Goal: Navigation & Orientation: Find specific page/section

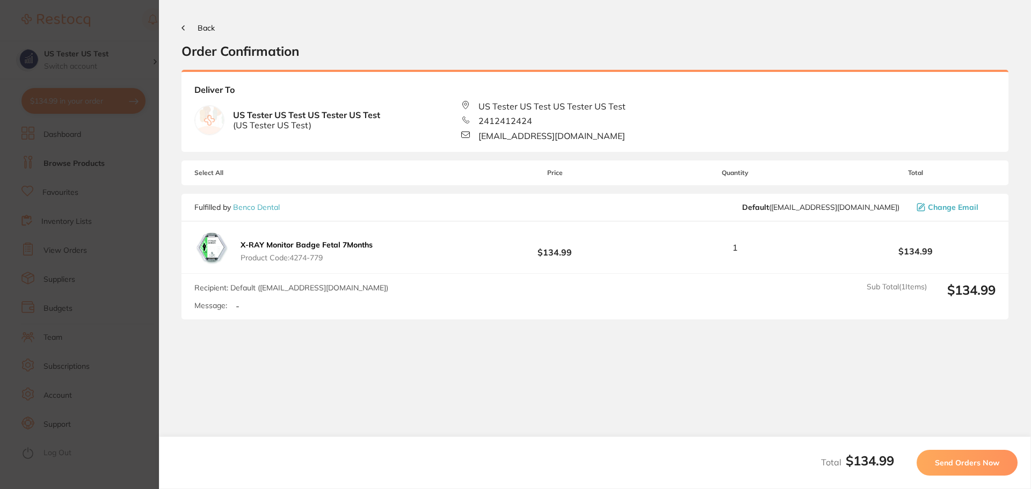
click at [111, 149] on section "Update RRP Set your pre negotiated price for this item. Item Agreed RRP (excl. …" at bounding box center [515, 244] width 1031 height 489
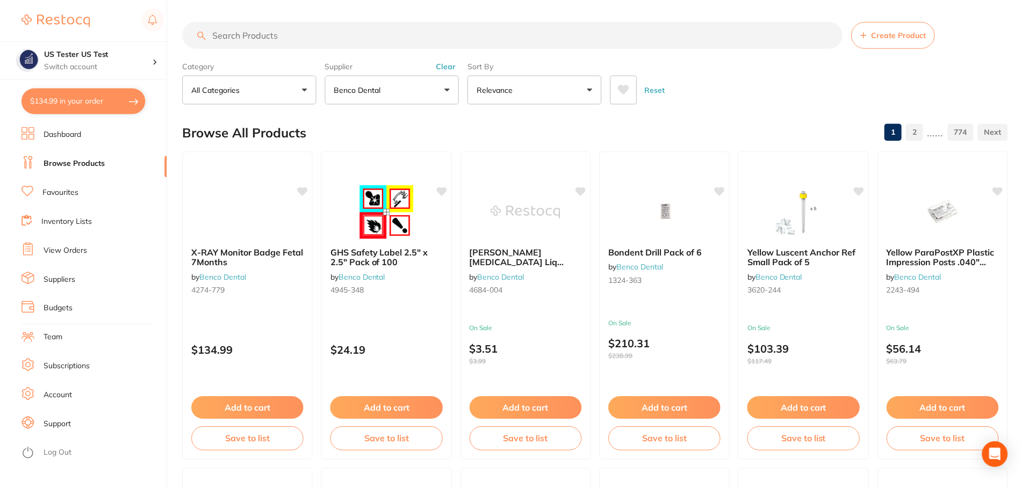
scroll to position [1, 0]
checkbox input "false"
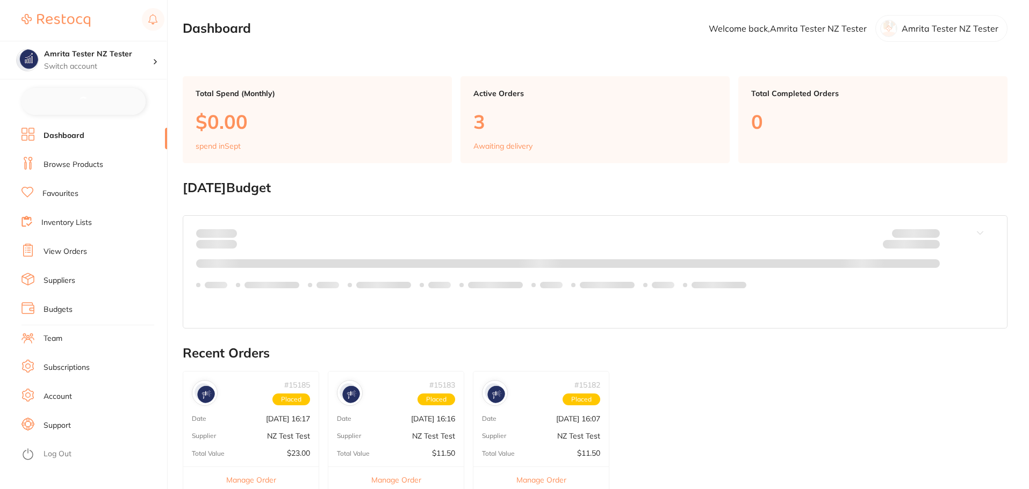
checkbox input "false"
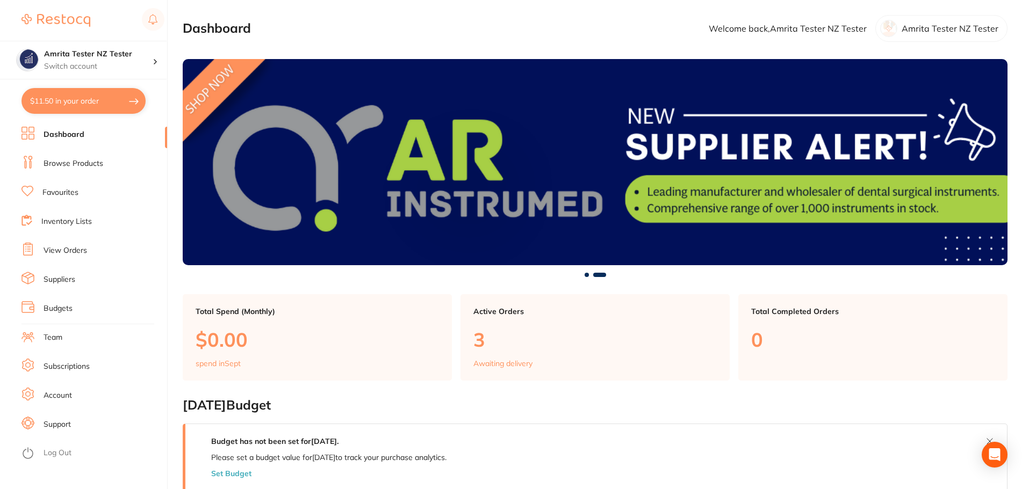
click at [69, 360] on li "Subscriptions" at bounding box center [94, 367] width 146 height 16
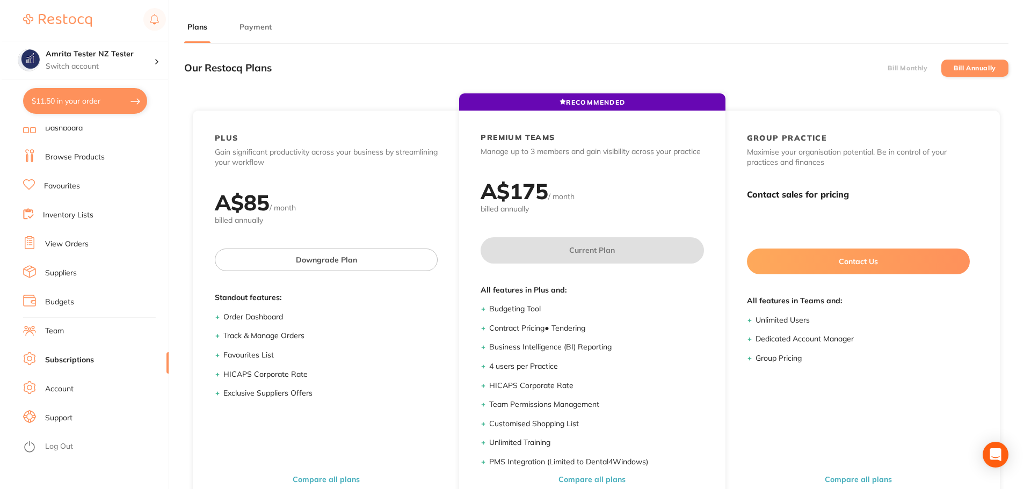
scroll to position [8, 0]
click at [50, 450] on link "Log Out" at bounding box center [58, 445] width 28 height 11
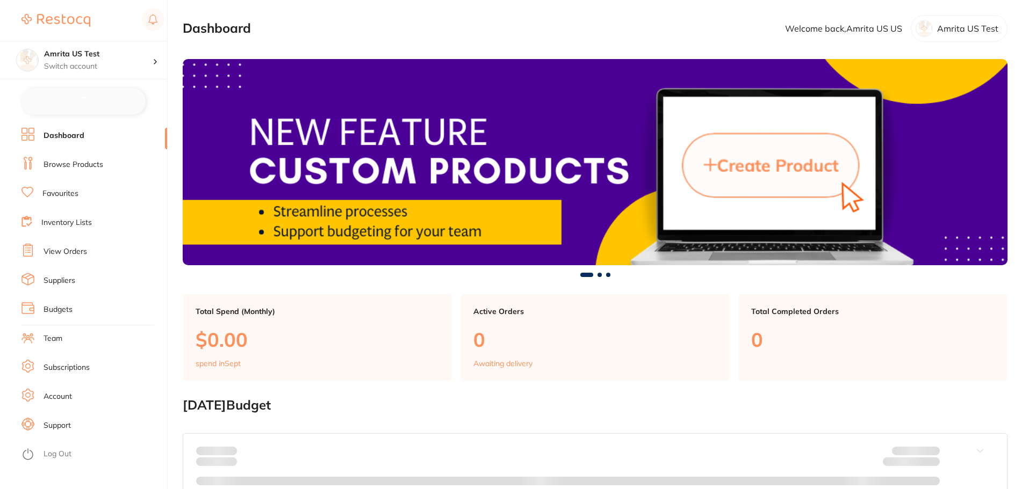
click at [90, 165] on link "Browse Products" at bounding box center [74, 165] width 60 height 11
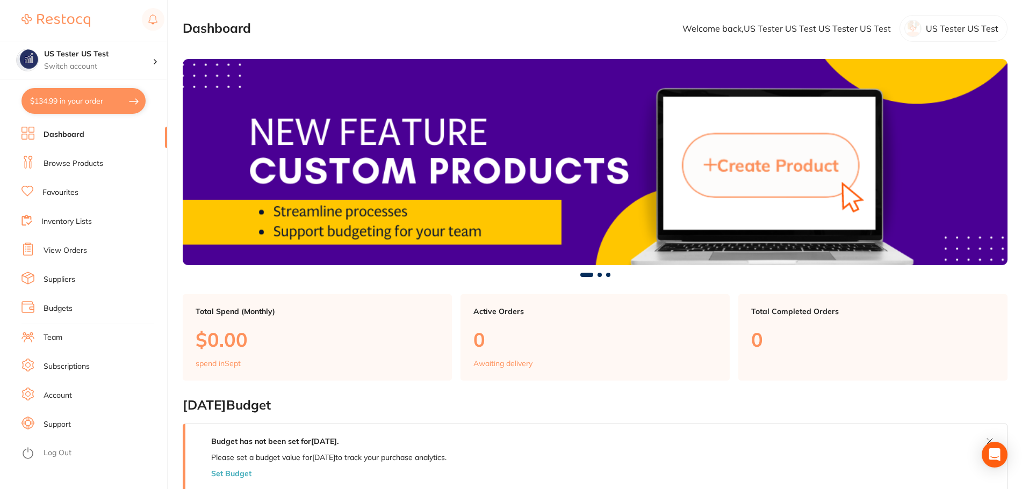
click at [116, 108] on button "$134.99 in your order" at bounding box center [83, 101] width 124 height 26
checkbox input "true"
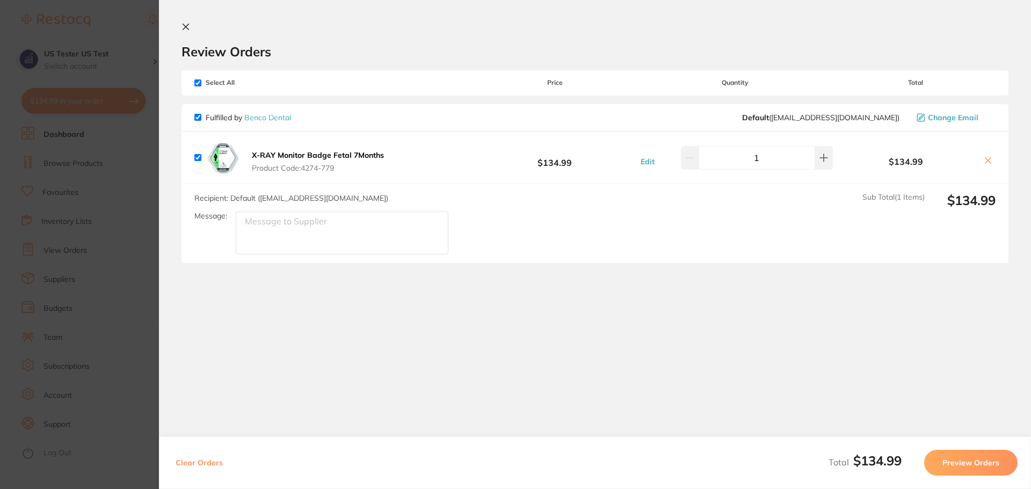
click at [94, 161] on section "Update RRP Set your pre negotiated price for this item. Item Agreed RRP (excl. …" at bounding box center [515, 244] width 1031 height 489
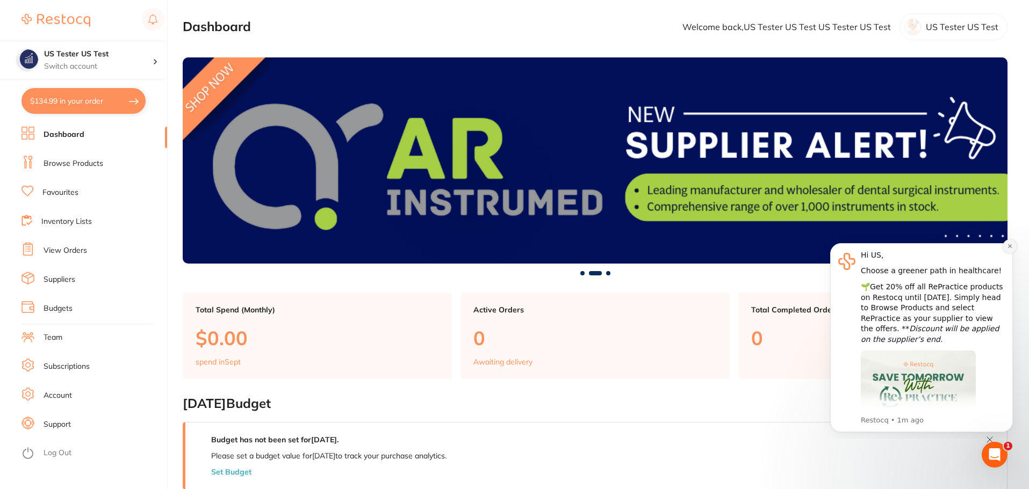
click at [1010, 245] on icon "Dismiss notification" at bounding box center [1009, 246] width 4 height 4
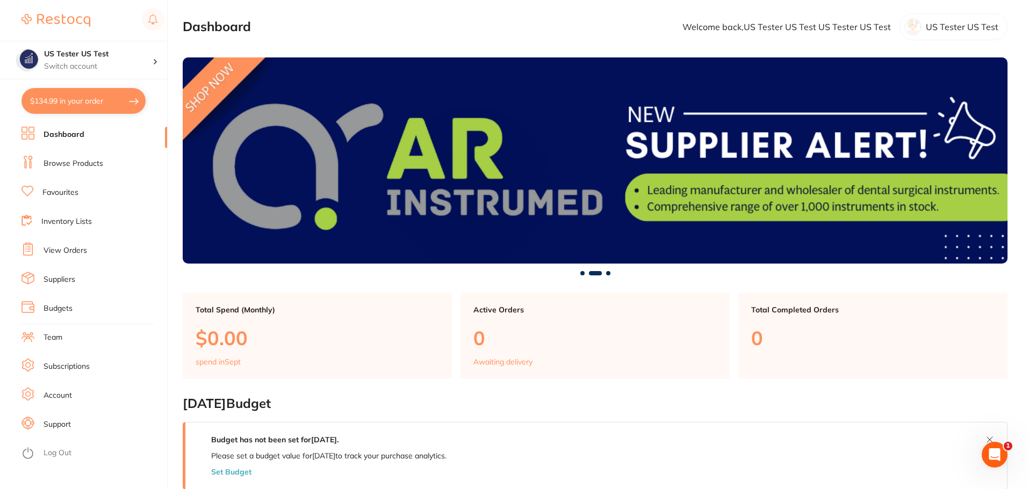
checkbox input "false"
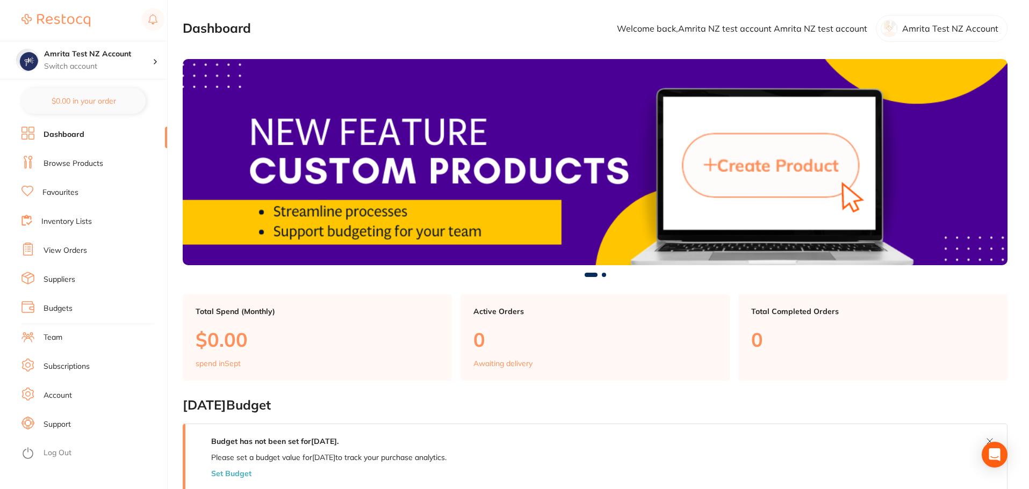
click at [83, 163] on link "Browse Products" at bounding box center [74, 163] width 60 height 11
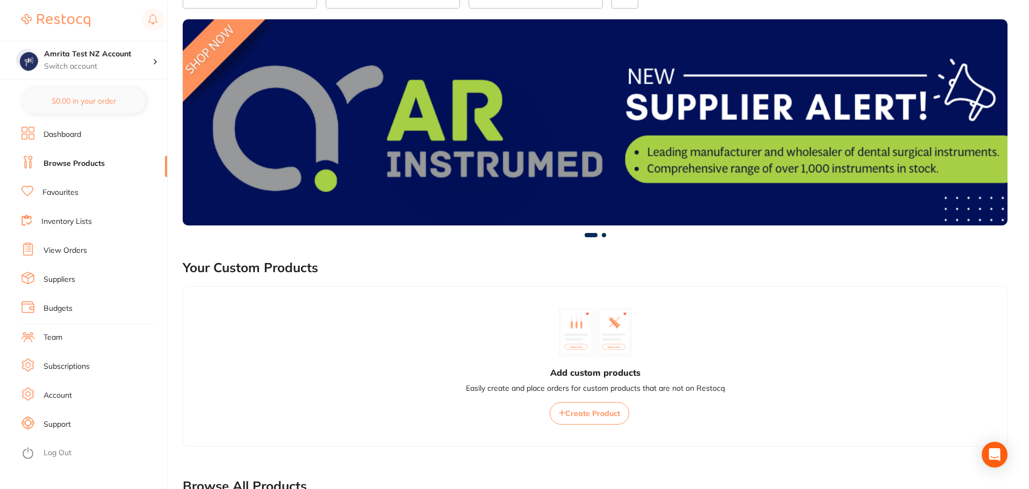
scroll to position [293, 0]
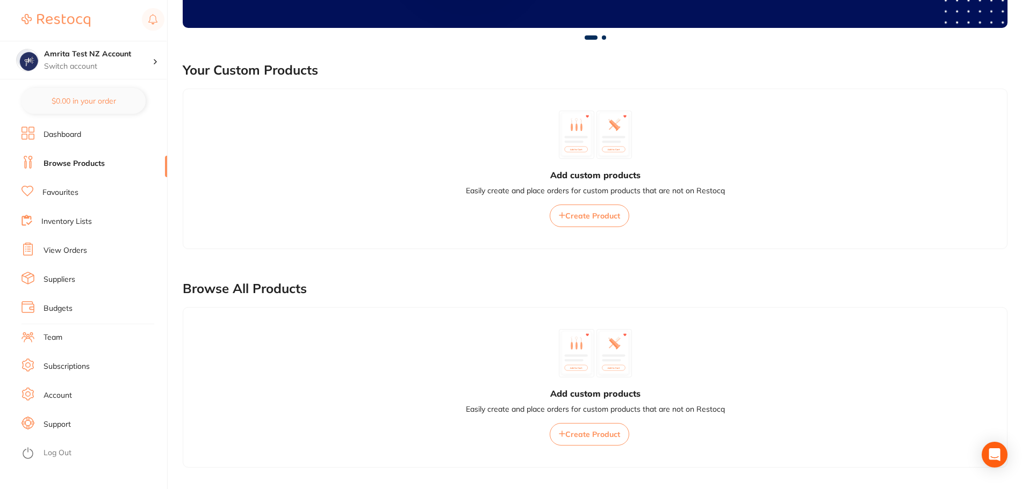
click at [66, 191] on link "Favourites" at bounding box center [60, 192] width 36 height 11
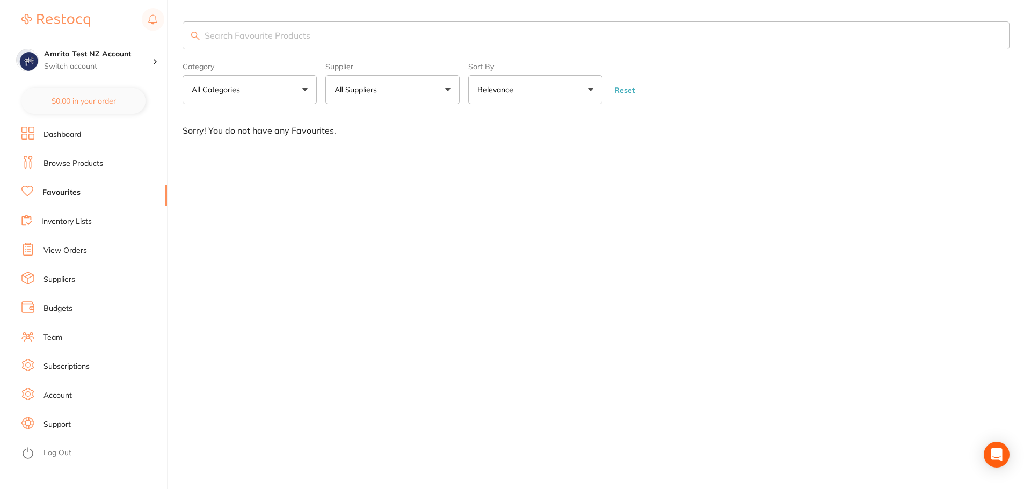
click at [67, 218] on link "Inventory Lists" at bounding box center [66, 221] width 50 height 11
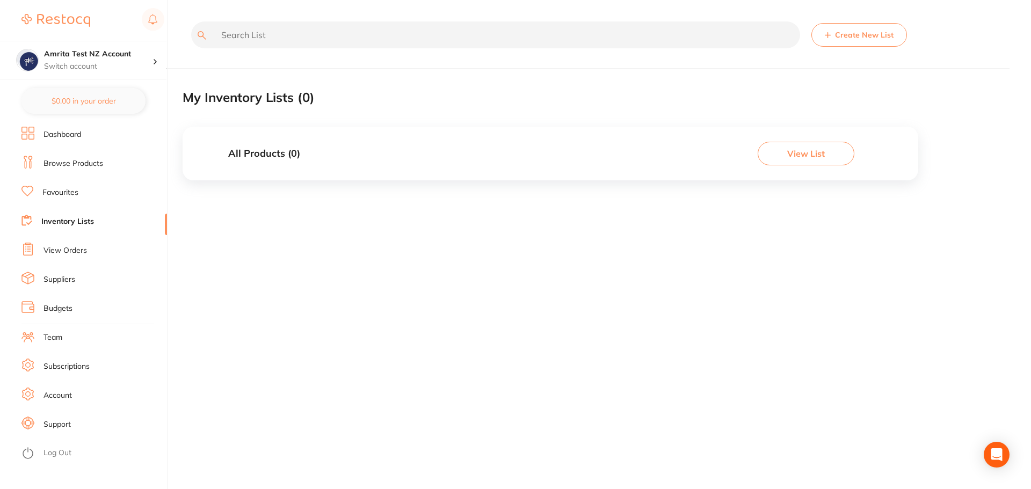
click at [60, 248] on link "View Orders" at bounding box center [66, 250] width 44 height 11
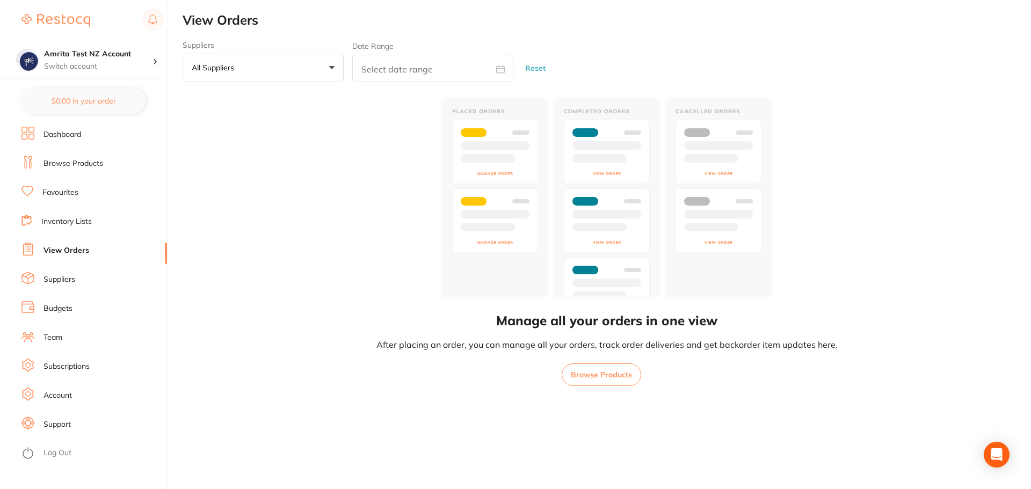
click at [59, 276] on link "Suppliers" at bounding box center [60, 279] width 32 height 11
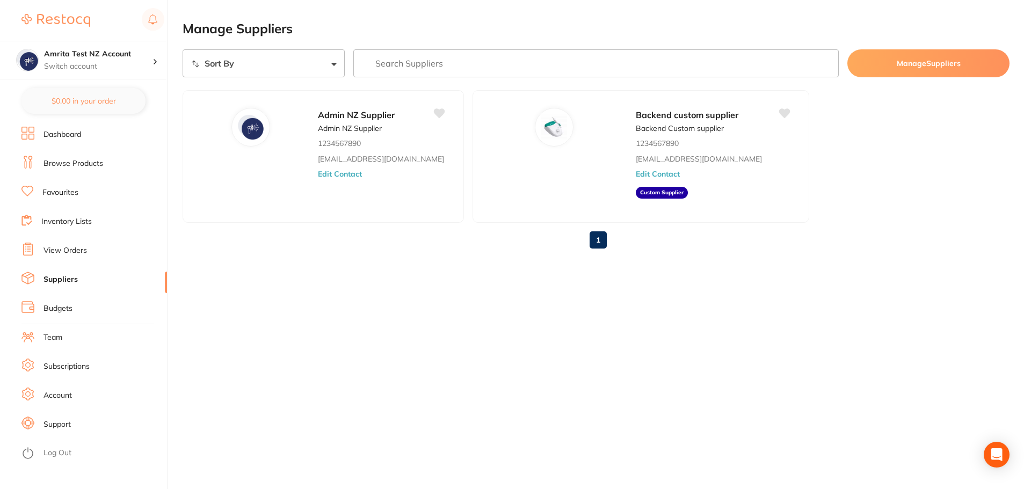
click at [95, 164] on link "Browse Products" at bounding box center [74, 163] width 60 height 11
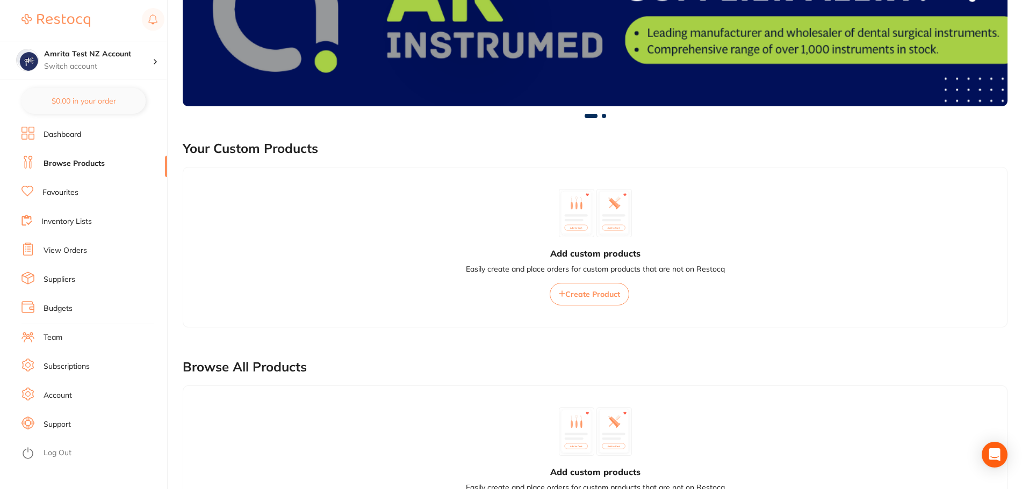
scroll to position [293, 0]
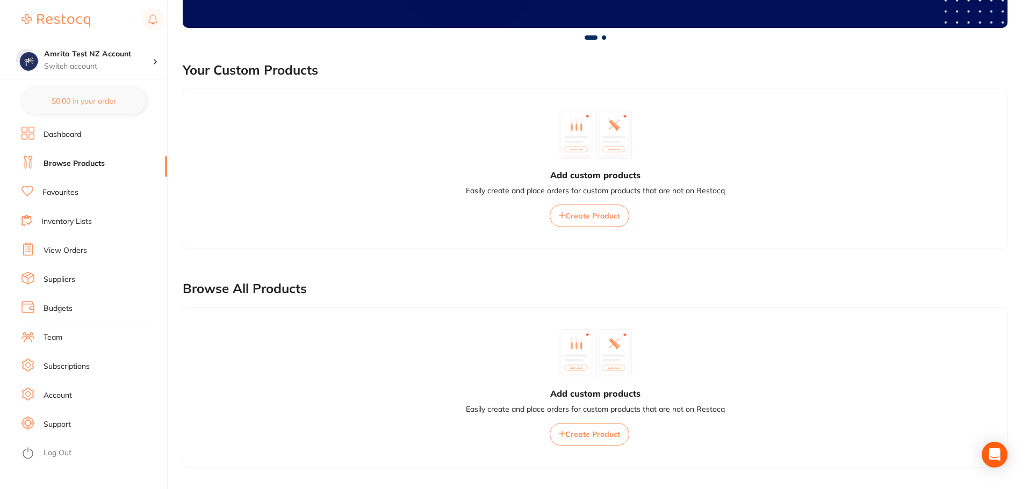
click at [74, 192] on link "Favourites" at bounding box center [60, 192] width 36 height 11
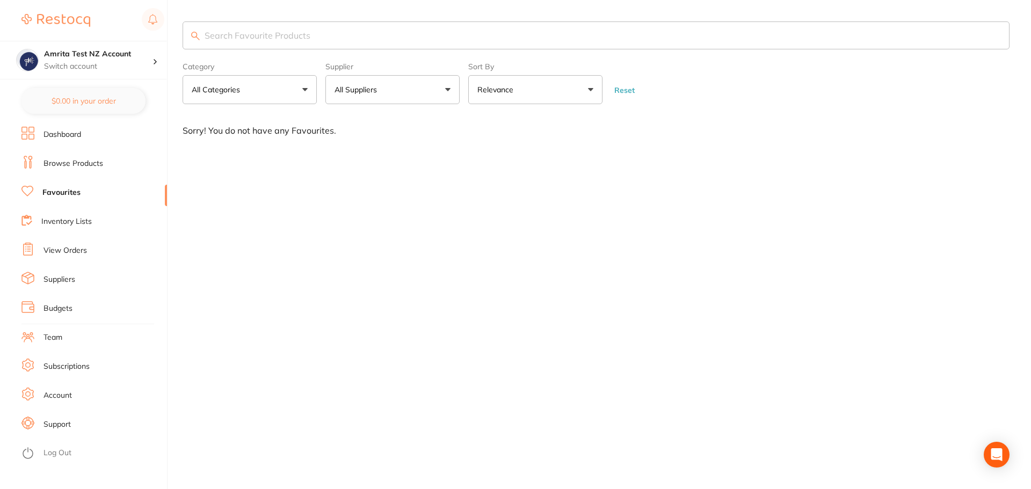
click at [67, 367] on link "Subscriptions" at bounding box center [67, 366] width 46 height 11
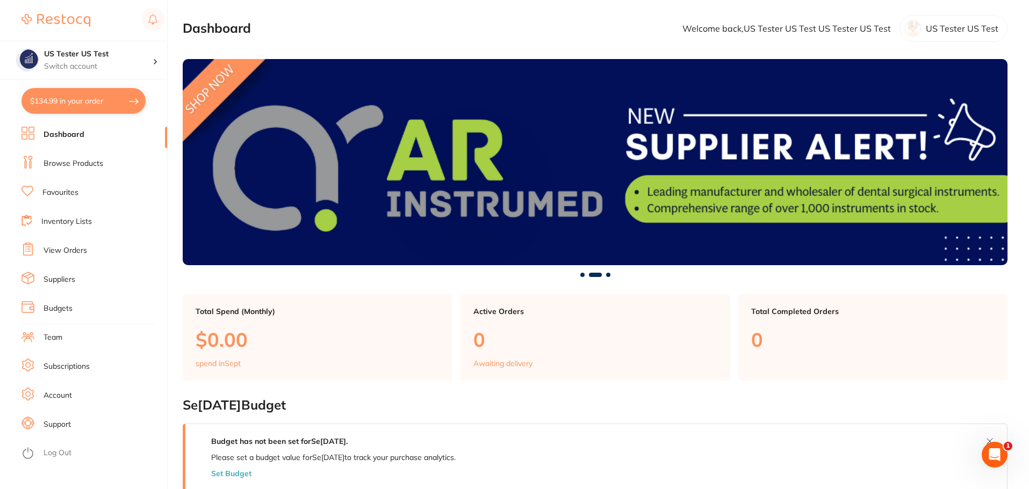
click at [91, 155] on ul "Dashboard Browse Products Favourites Inventory Lists View Orders Suppliers Budg…" at bounding box center [94, 312] width 146 height 371
click at [90, 161] on link "Browse Products" at bounding box center [74, 163] width 60 height 11
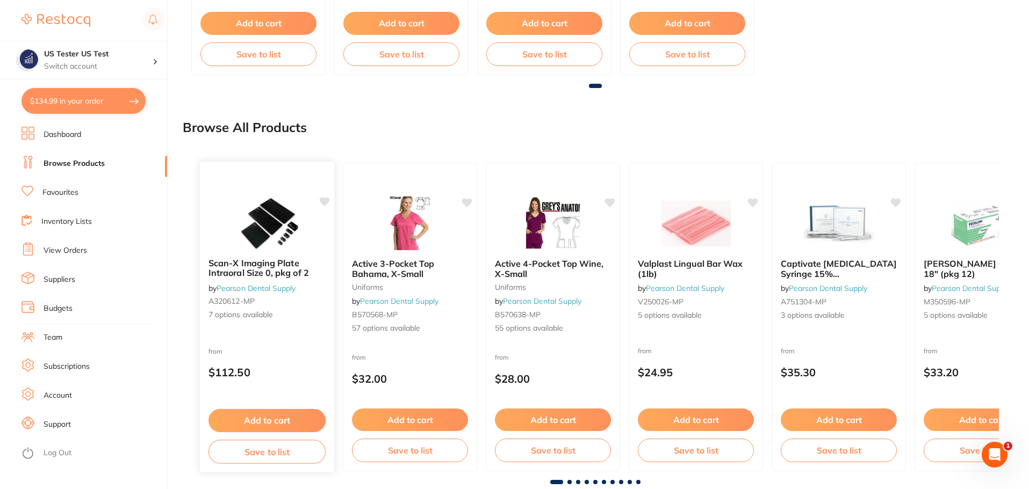
click at [303, 348] on div "from $112.50" at bounding box center [267, 365] width 134 height 39
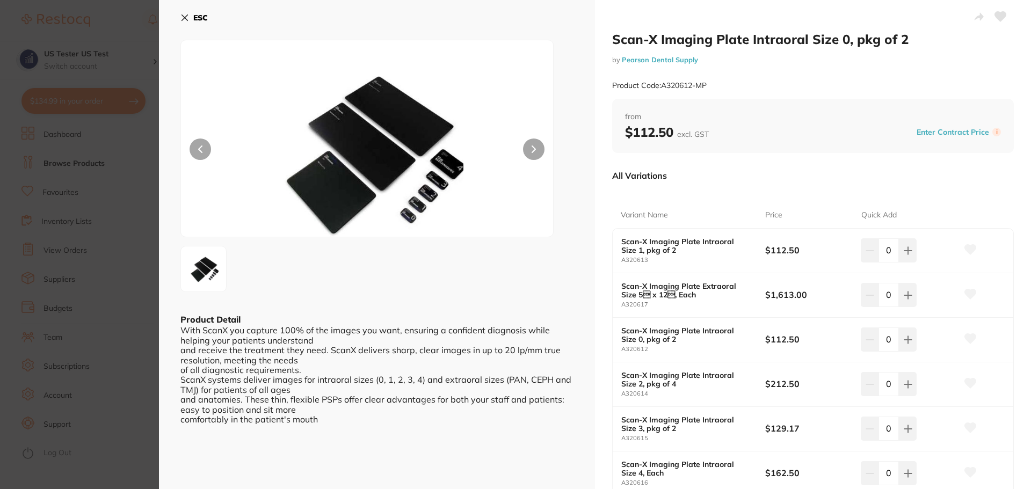
click at [974, 133] on button "Enter Contract Price" at bounding box center [953, 132] width 79 height 10
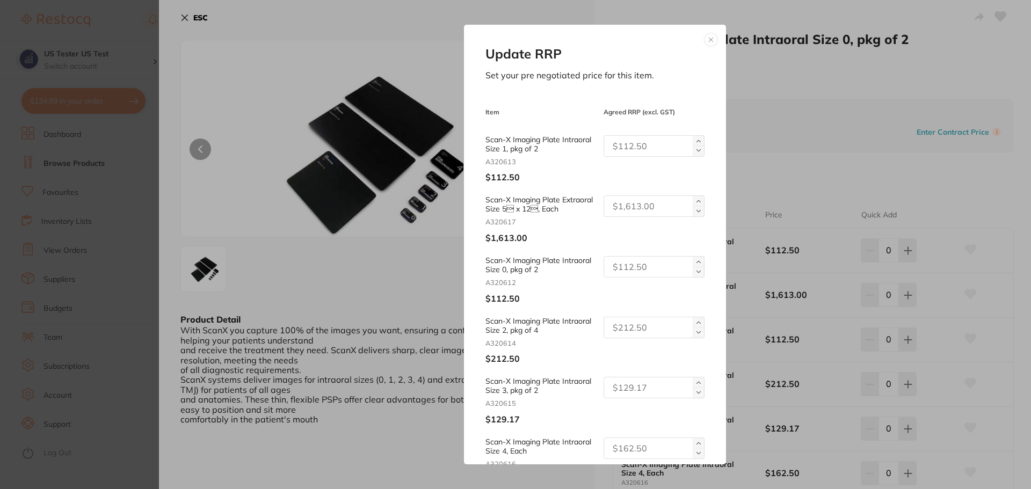
click at [705, 41] on button at bounding box center [711, 39] width 13 height 13
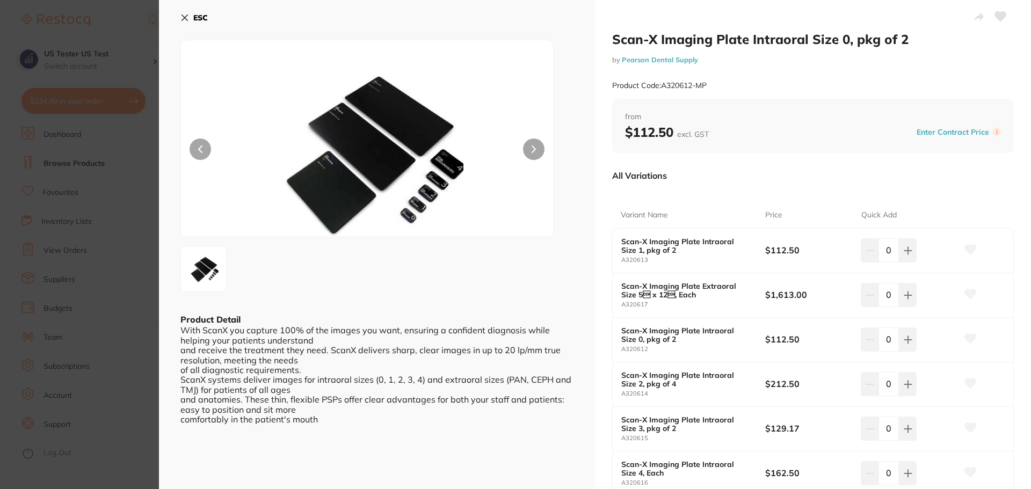
click at [185, 21] on icon at bounding box center [184, 17] width 9 height 9
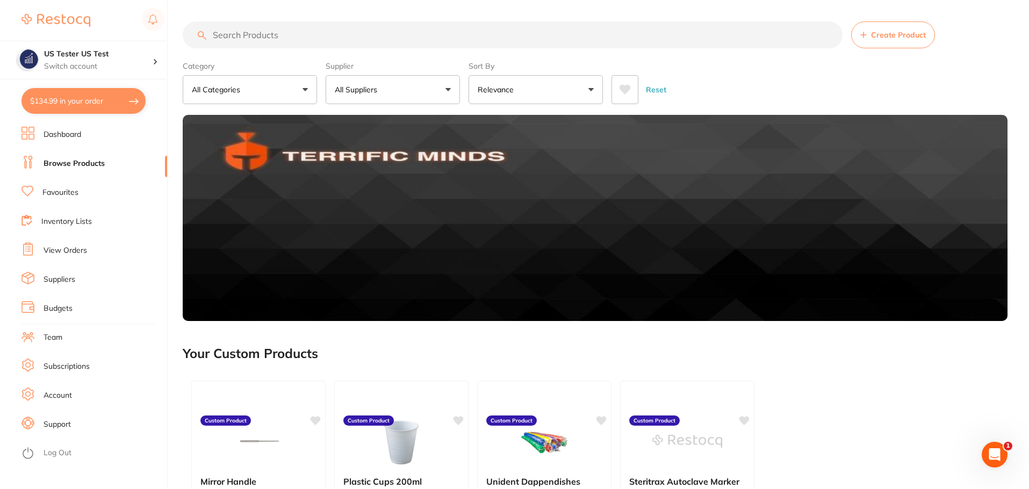
click at [898, 38] on span "Create Product" at bounding box center [898, 35] width 55 height 9
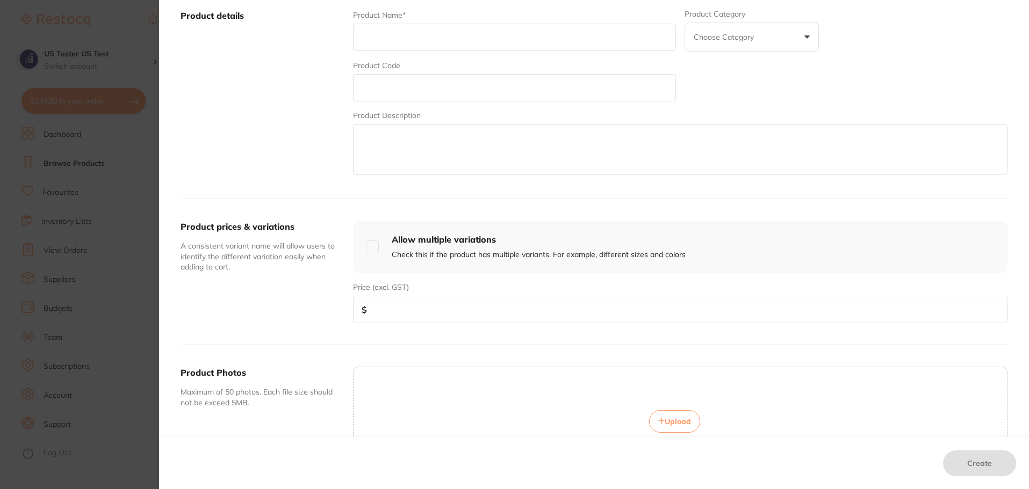
scroll to position [212, 0]
